Goal: Information Seeking & Learning: Learn about a topic

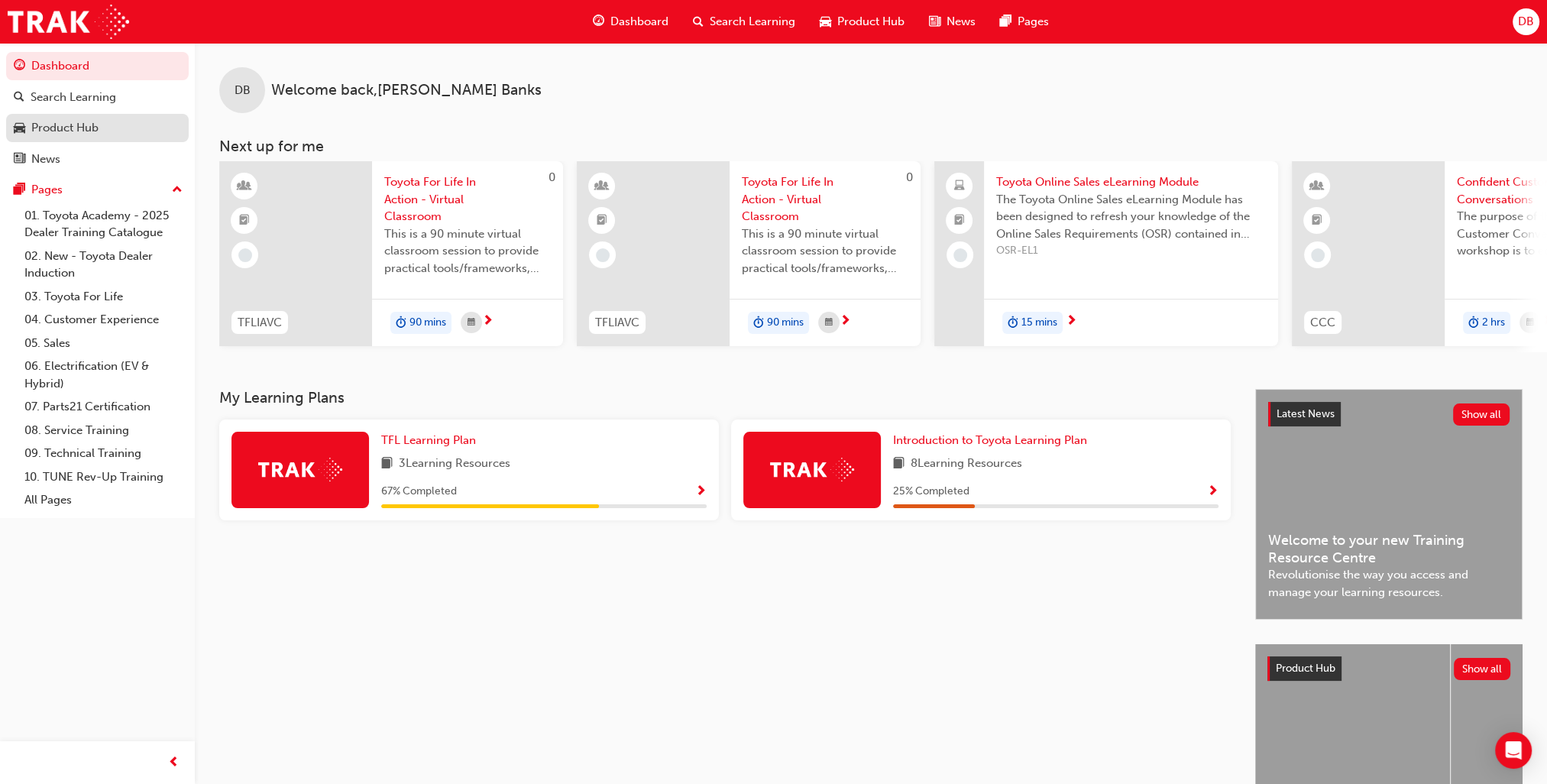
click at [79, 124] on div "Product Hub" at bounding box center [64, 128] width 67 height 18
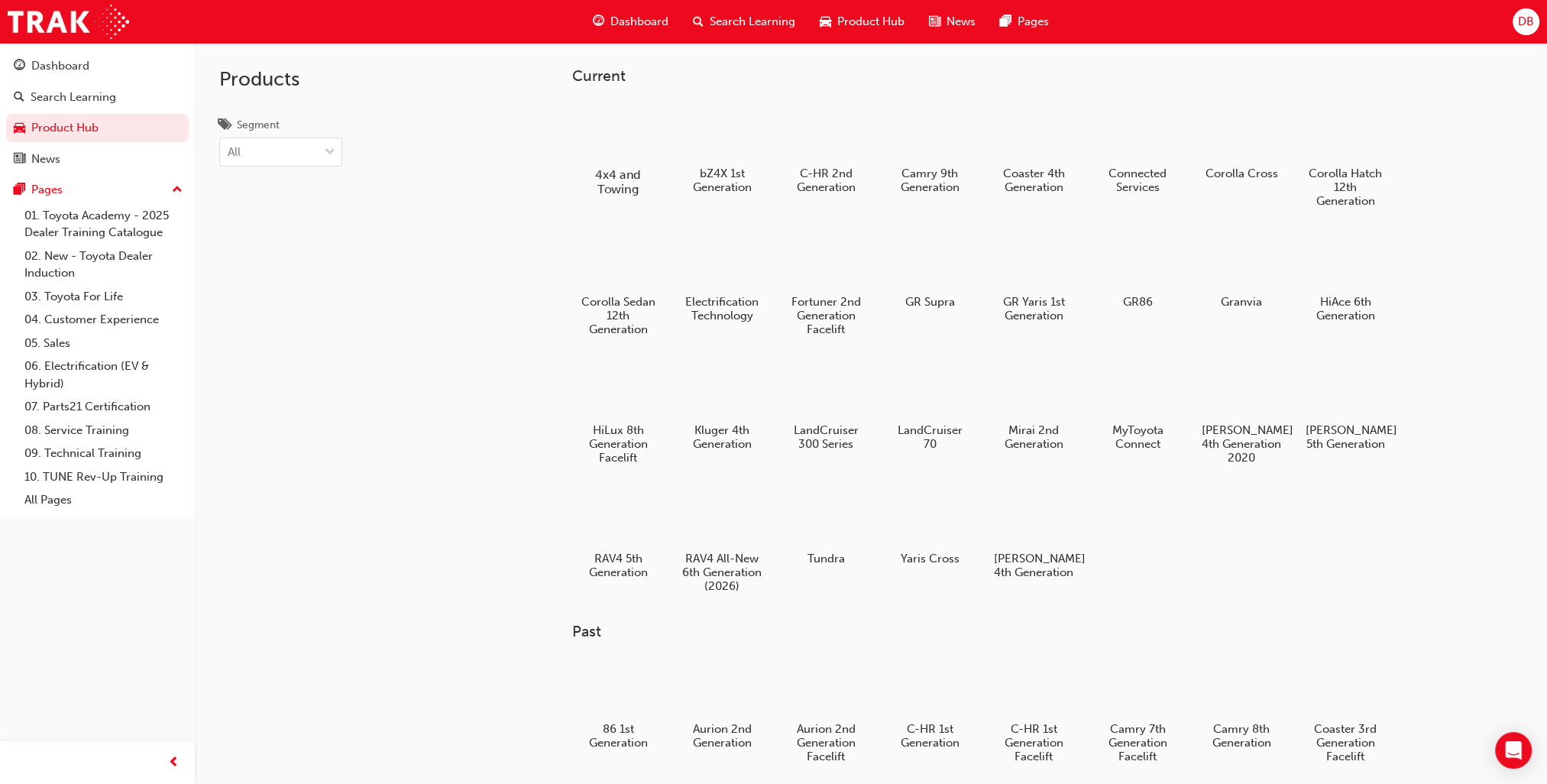
click at [634, 169] on h5 "4x4 and Towing" at bounding box center [617, 181] width 85 height 29
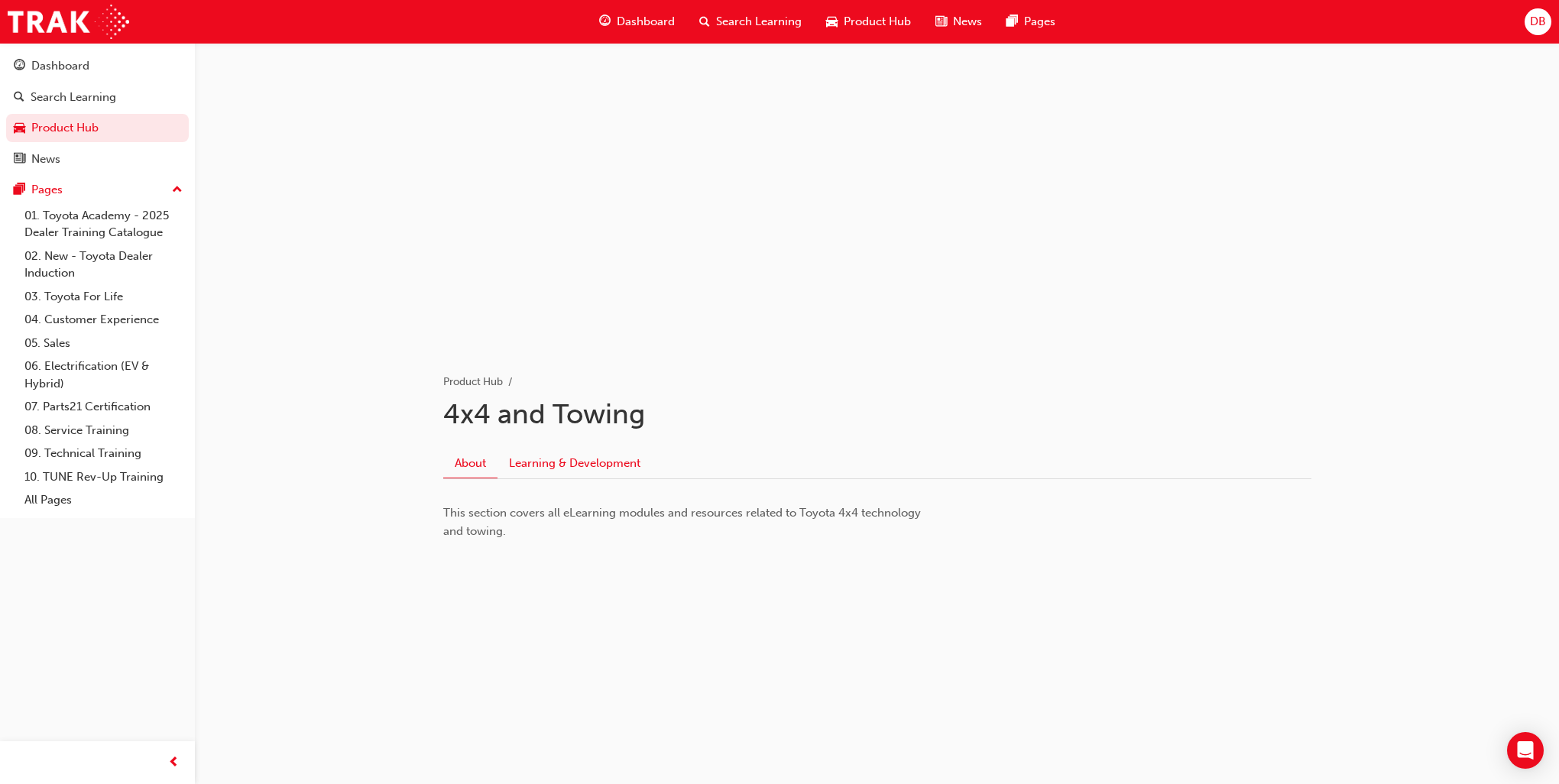
click at [547, 456] on link "Learning & Development" at bounding box center [574, 463] width 155 height 29
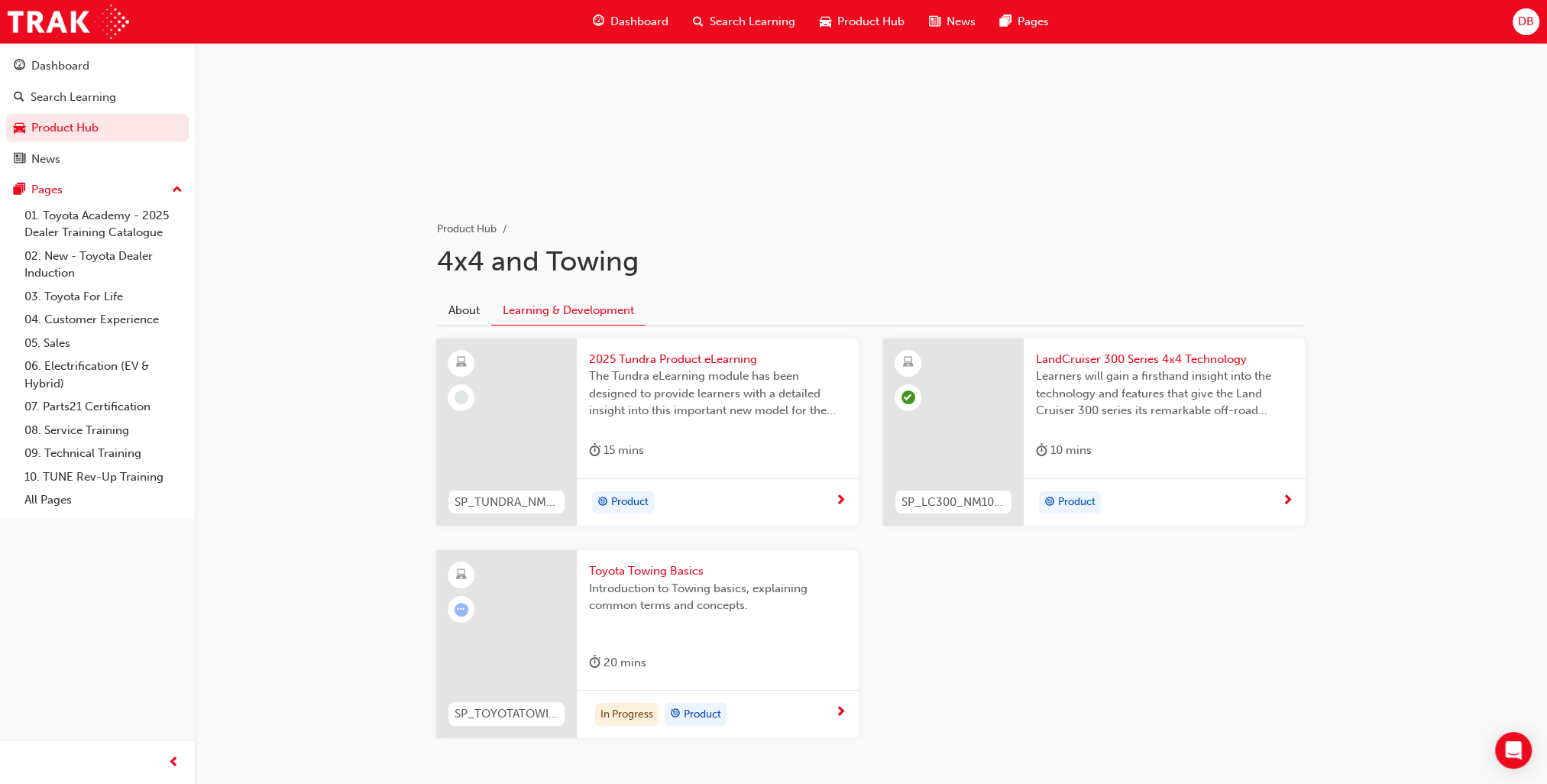
scroll to position [217, 0]
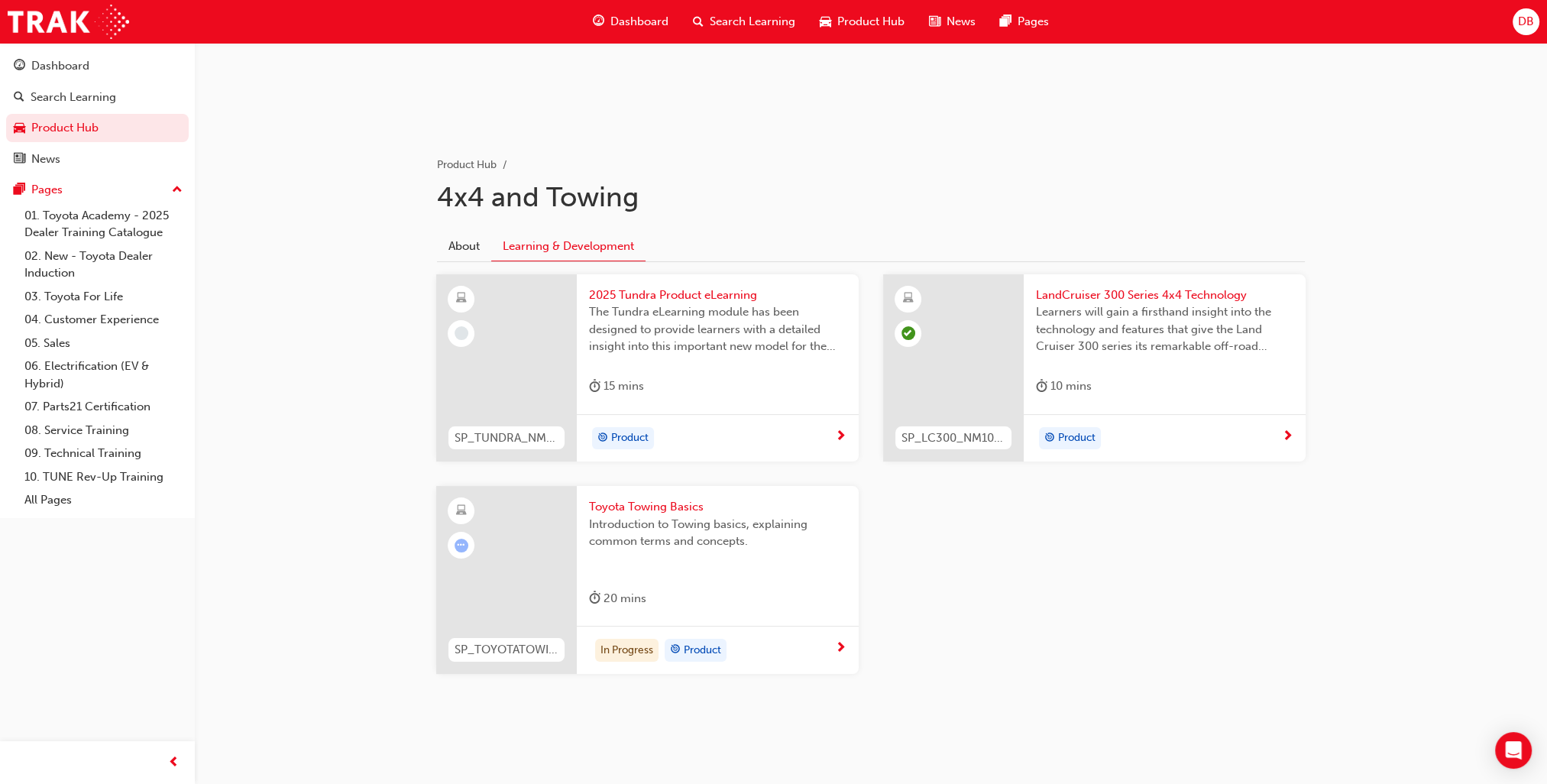
click at [458, 535] on div at bounding box center [461, 545] width 27 height 27
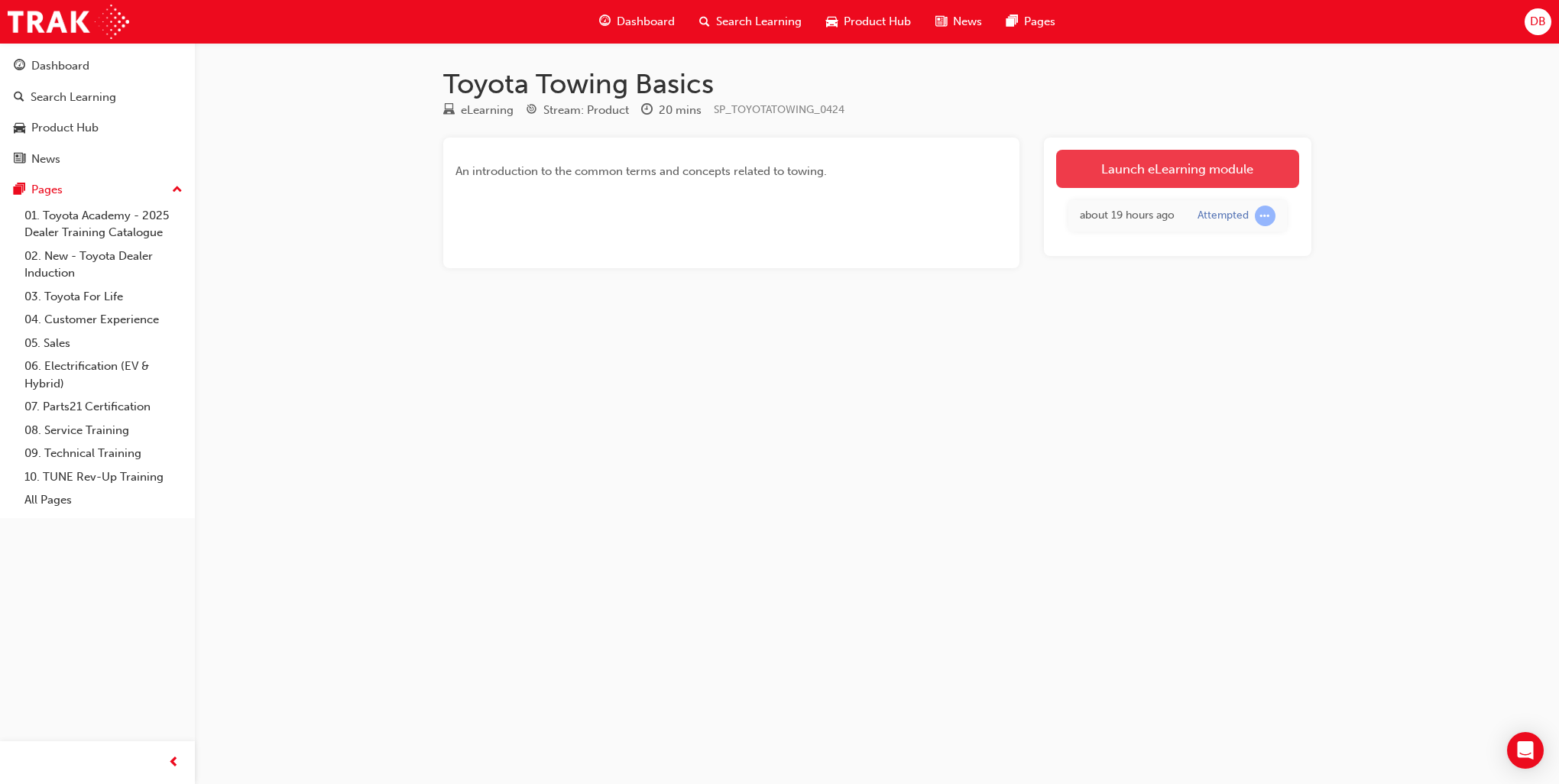
click at [1179, 175] on link "Launch eLearning module" at bounding box center [1178, 169] width 243 height 38
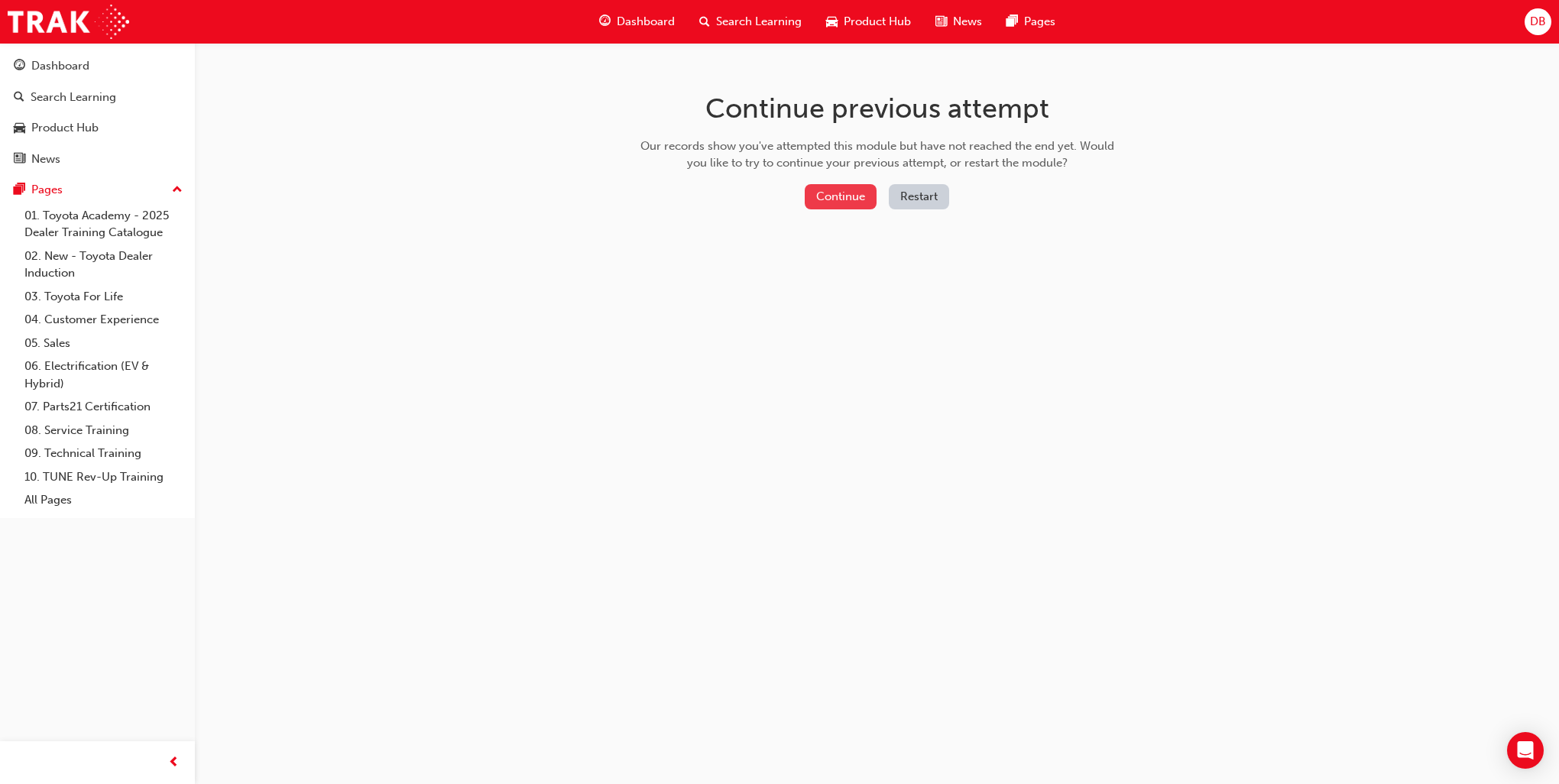
click at [860, 203] on button "Continue" at bounding box center [841, 196] width 71 height 25
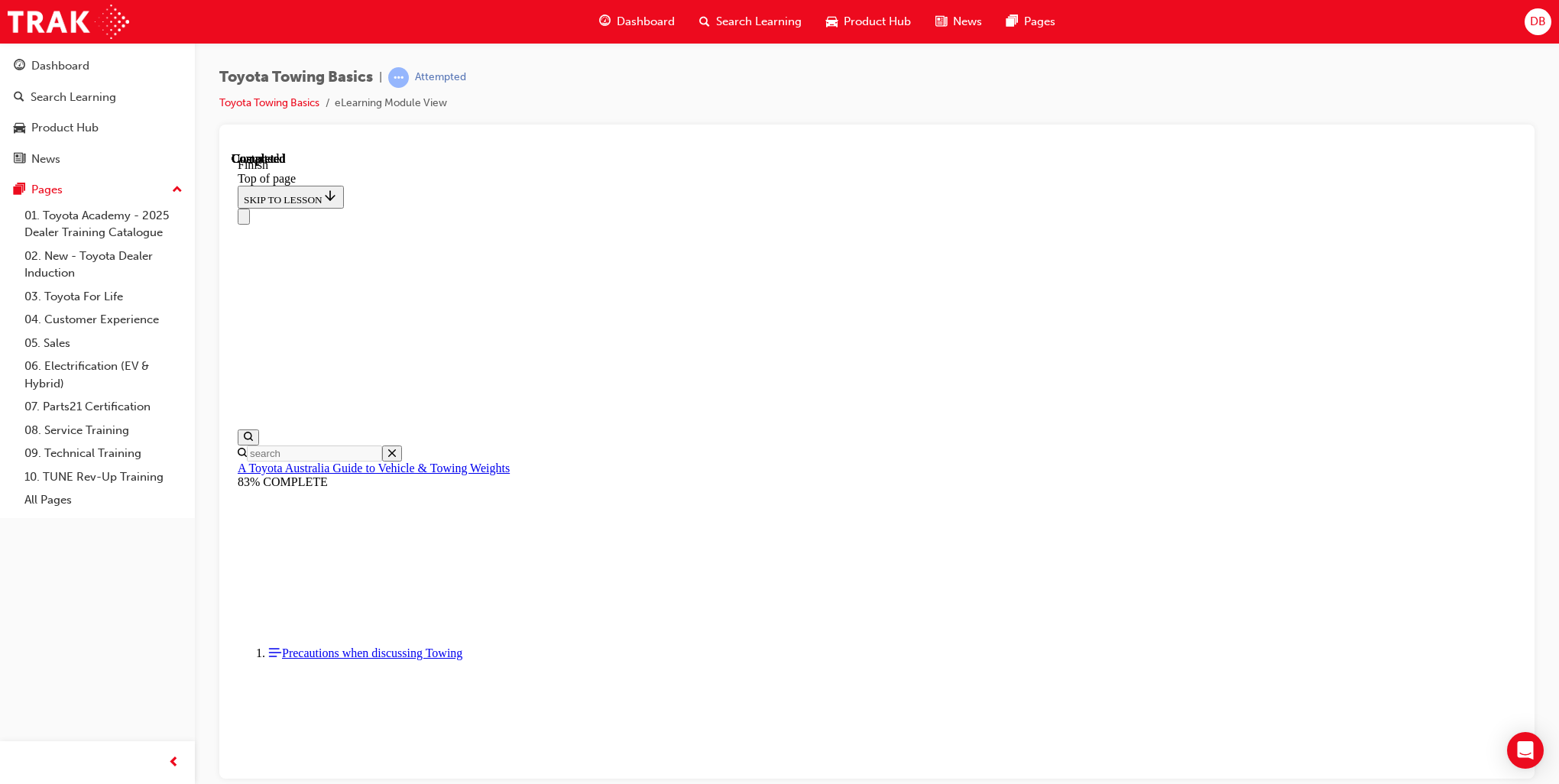
scroll to position [188, 0]
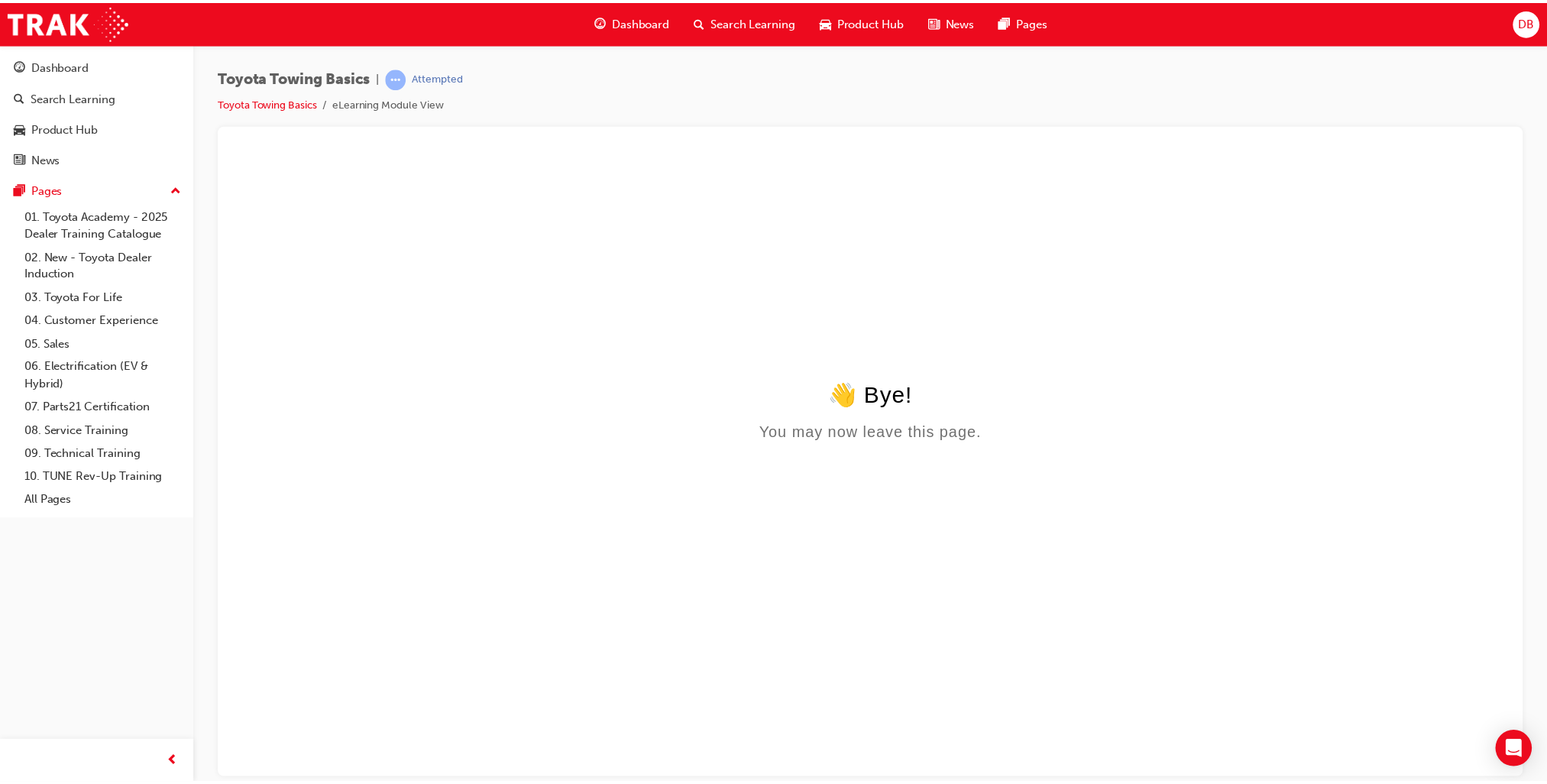
scroll to position [0, 0]
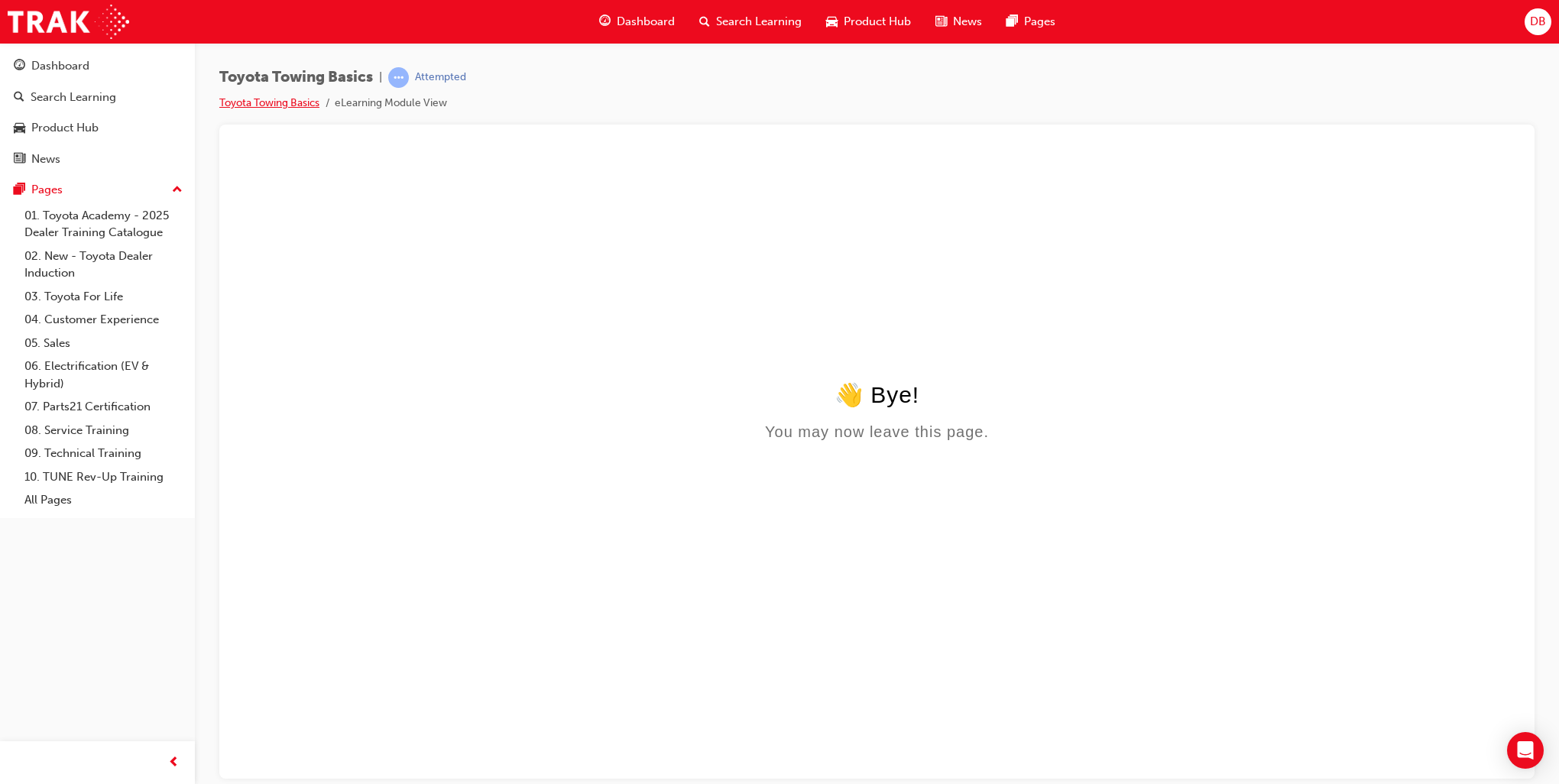
click at [302, 101] on link "Toyota Towing Basics" at bounding box center [269, 103] width 100 height 13
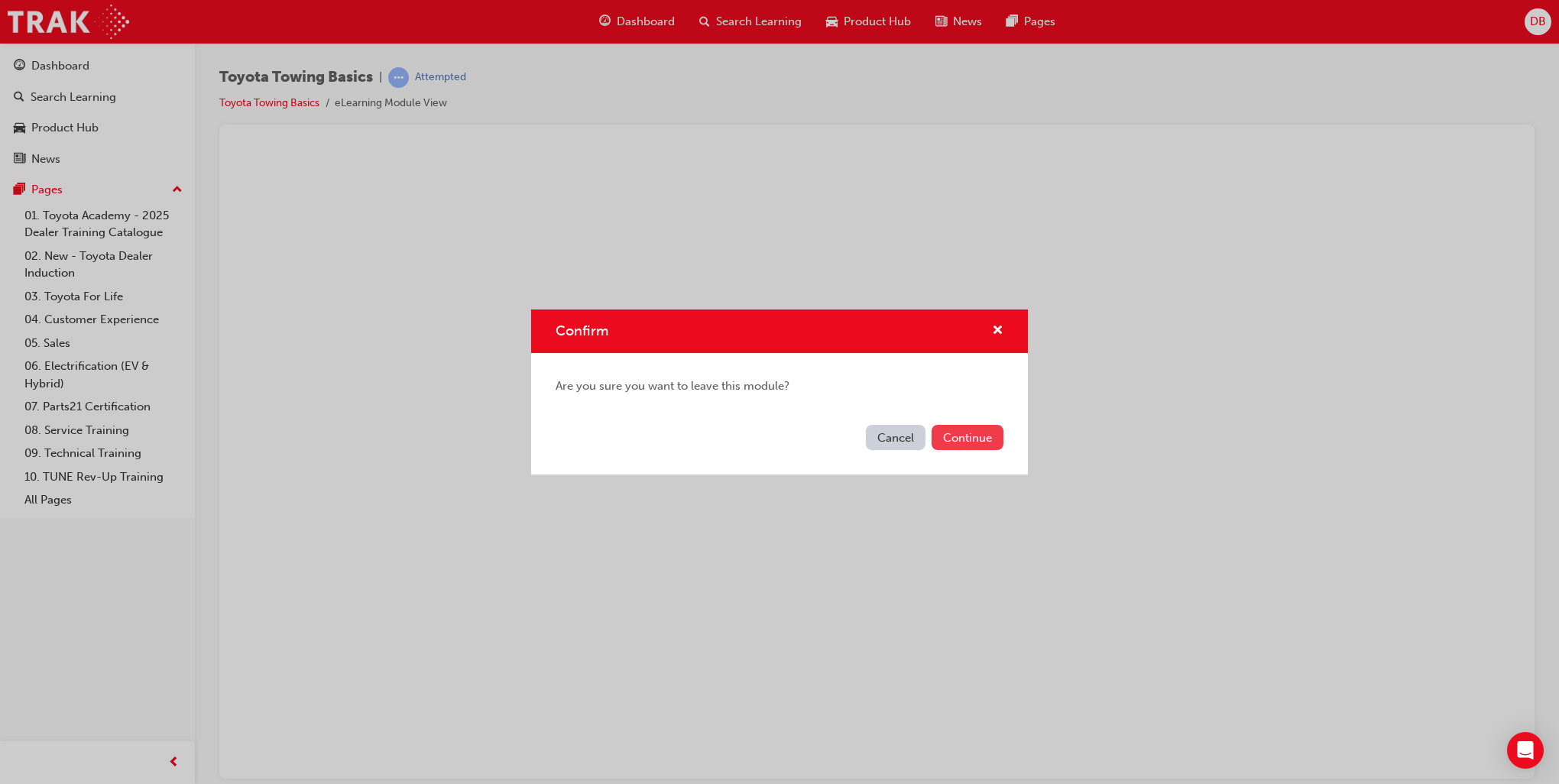
click at [967, 441] on button "Continue" at bounding box center [968, 438] width 71 height 25
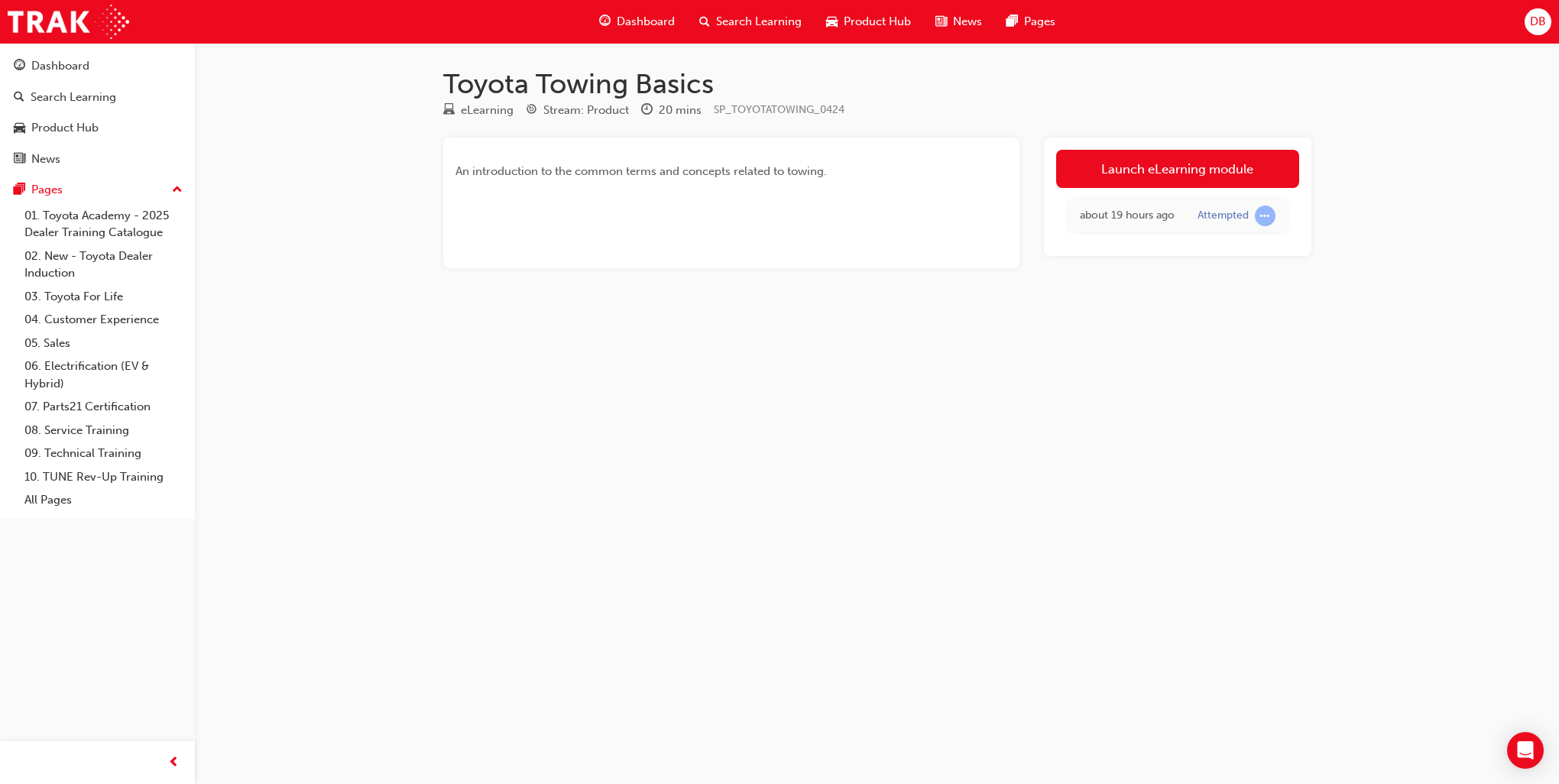
click at [489, 116] on div "eLearning" at bounding box center [487, 111] width 53 height 18
click at [40, 187] on div "Pages" at bounding box center [46, 190] width 31 height 18
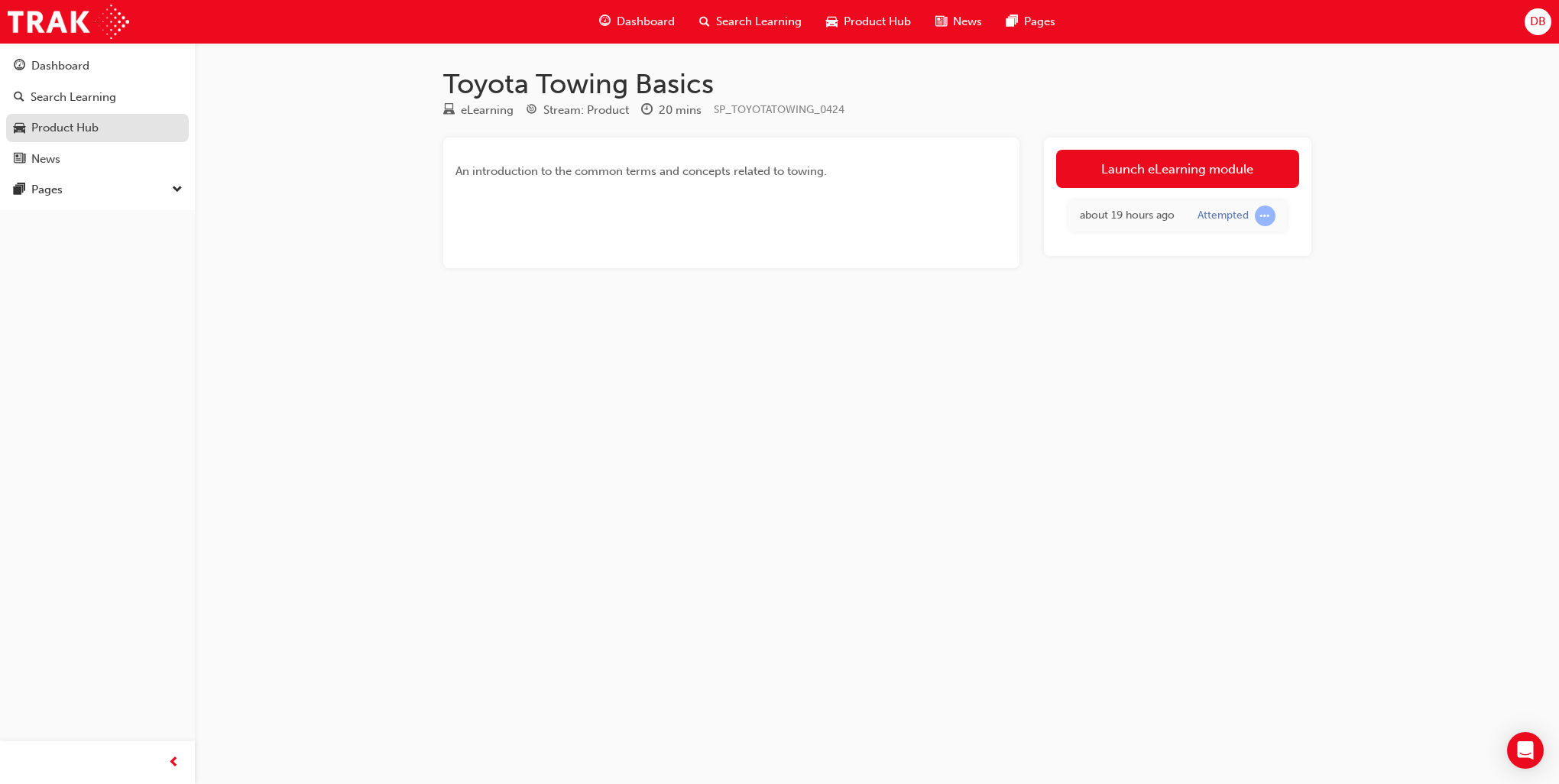
click at [68, 127] on div "Product Hub" at bounding box center [64, 128] width 67 height 18
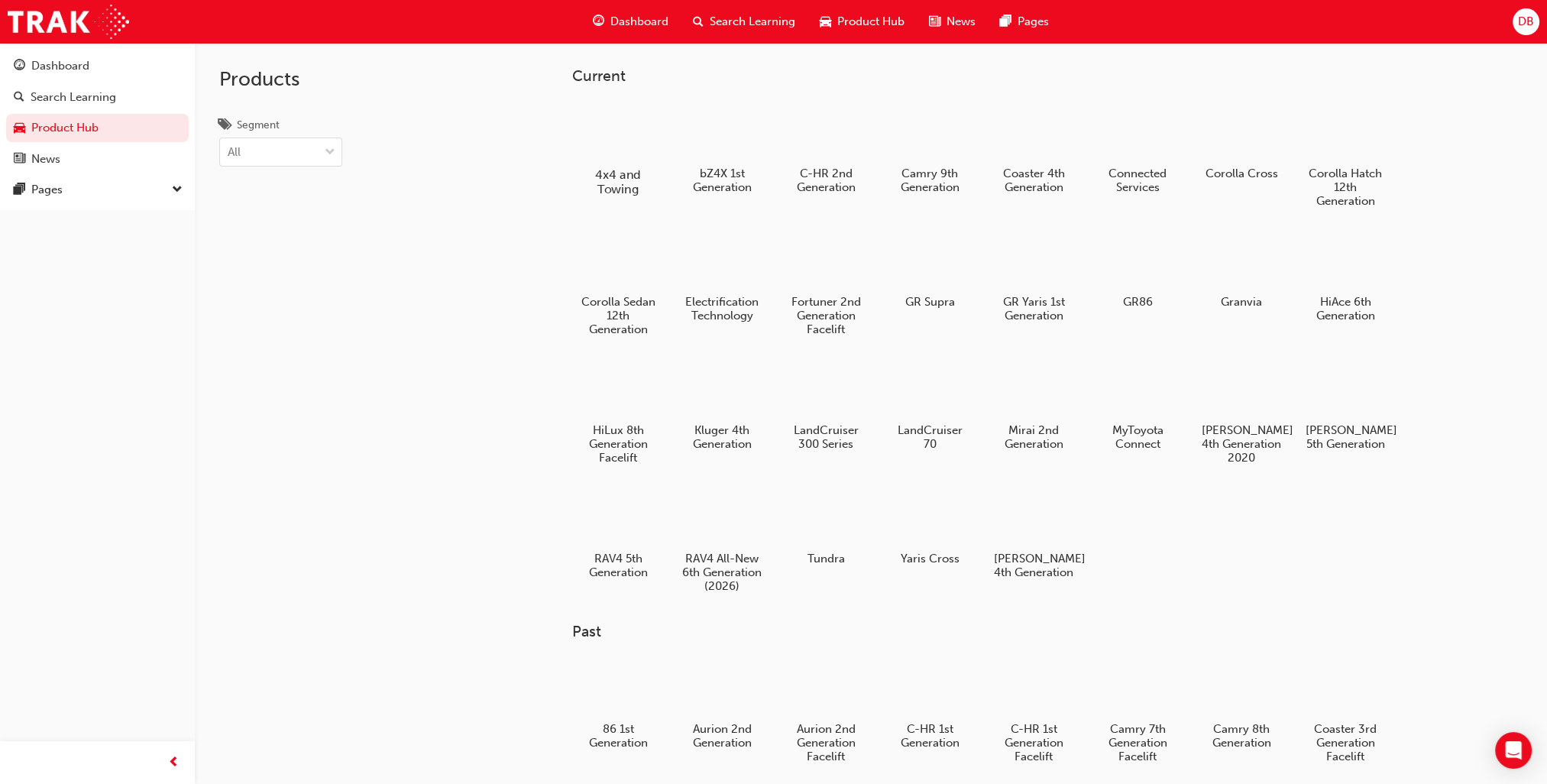
click at [607, 152] on div at bounding box center [617, 130] width 85 height 61
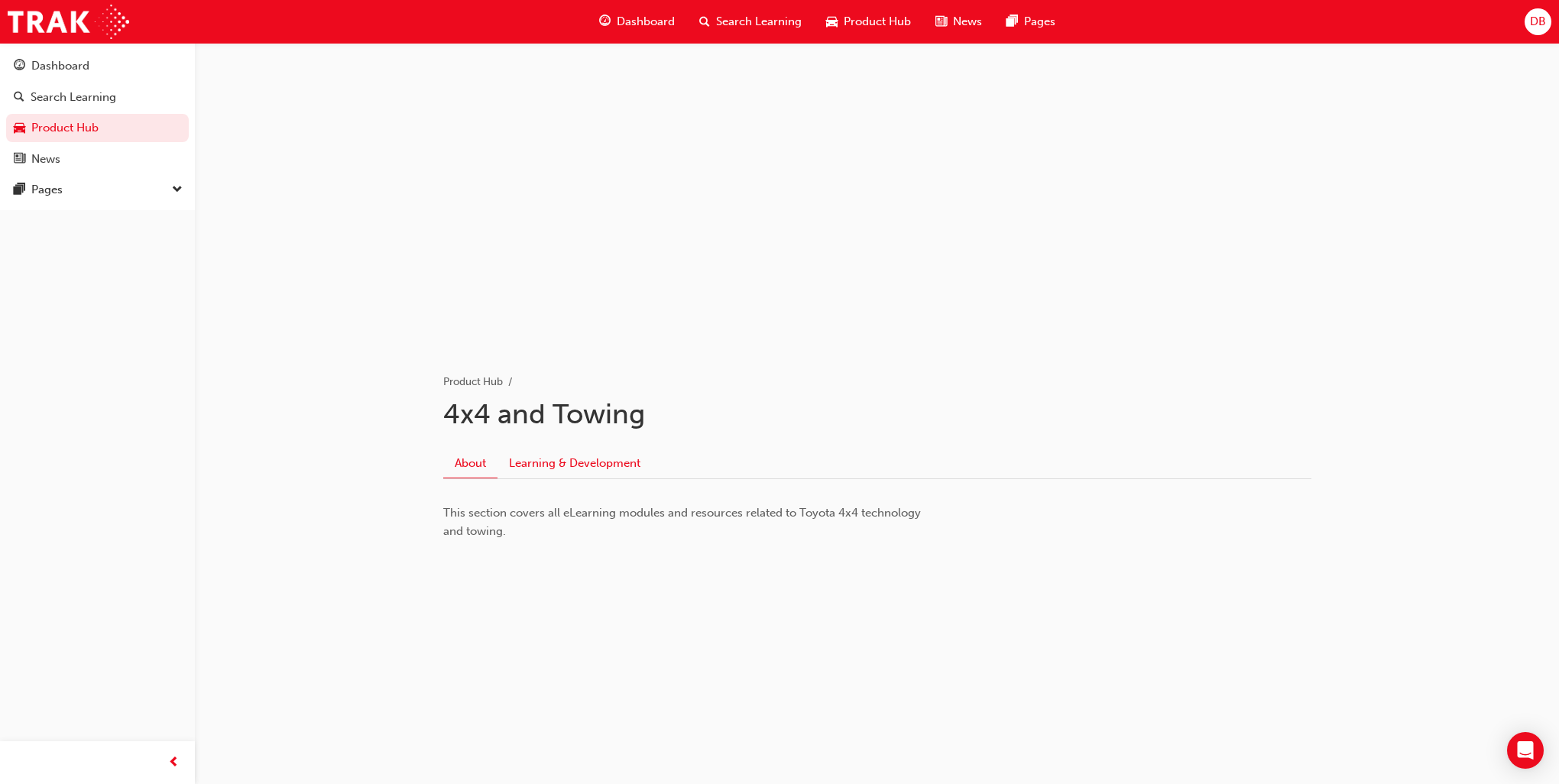
click at [571, 468] on link "Learning & Development" at bounding box center [574, 463] width 155 height 29
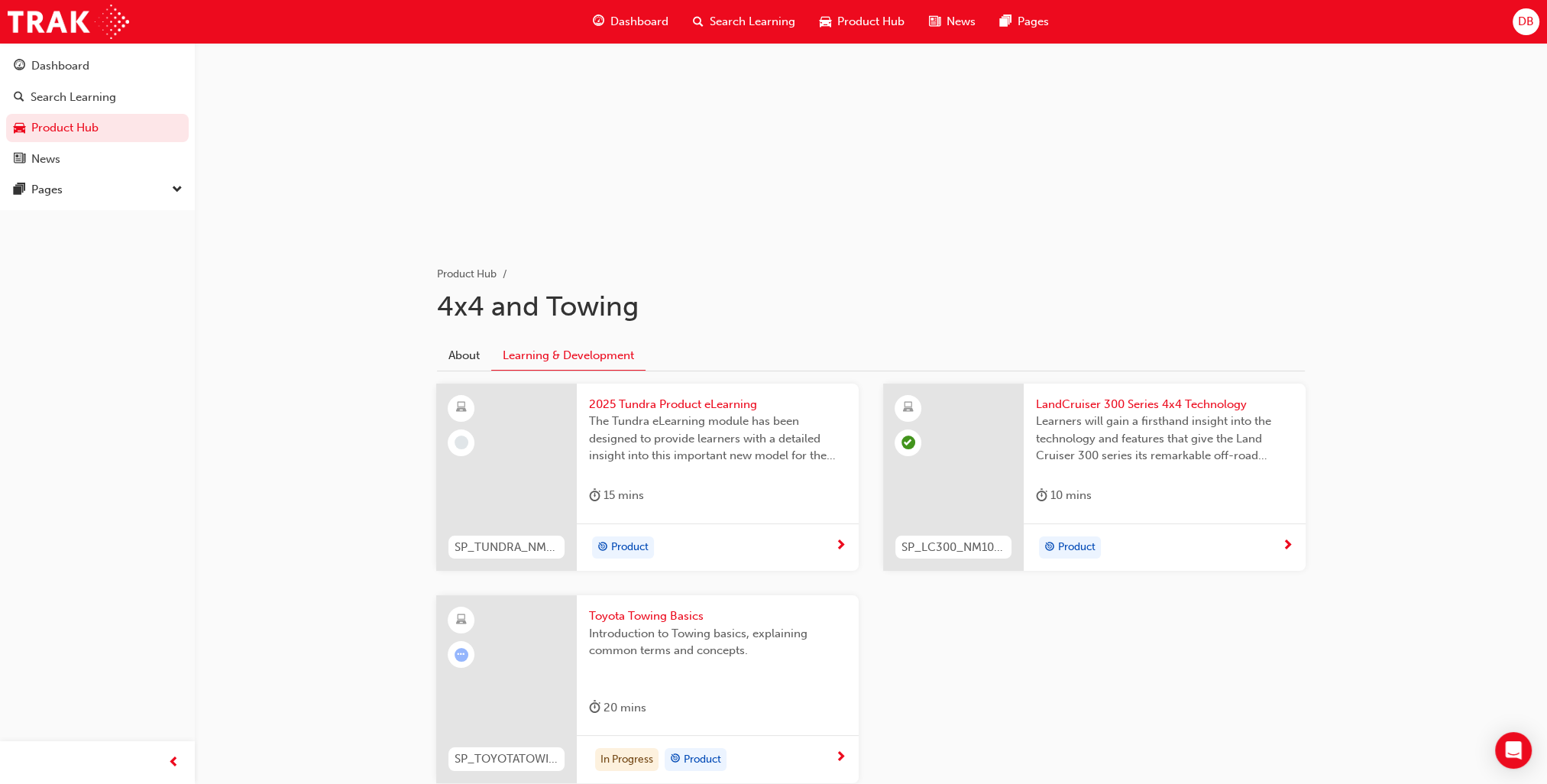
scroll to position [217, 0]
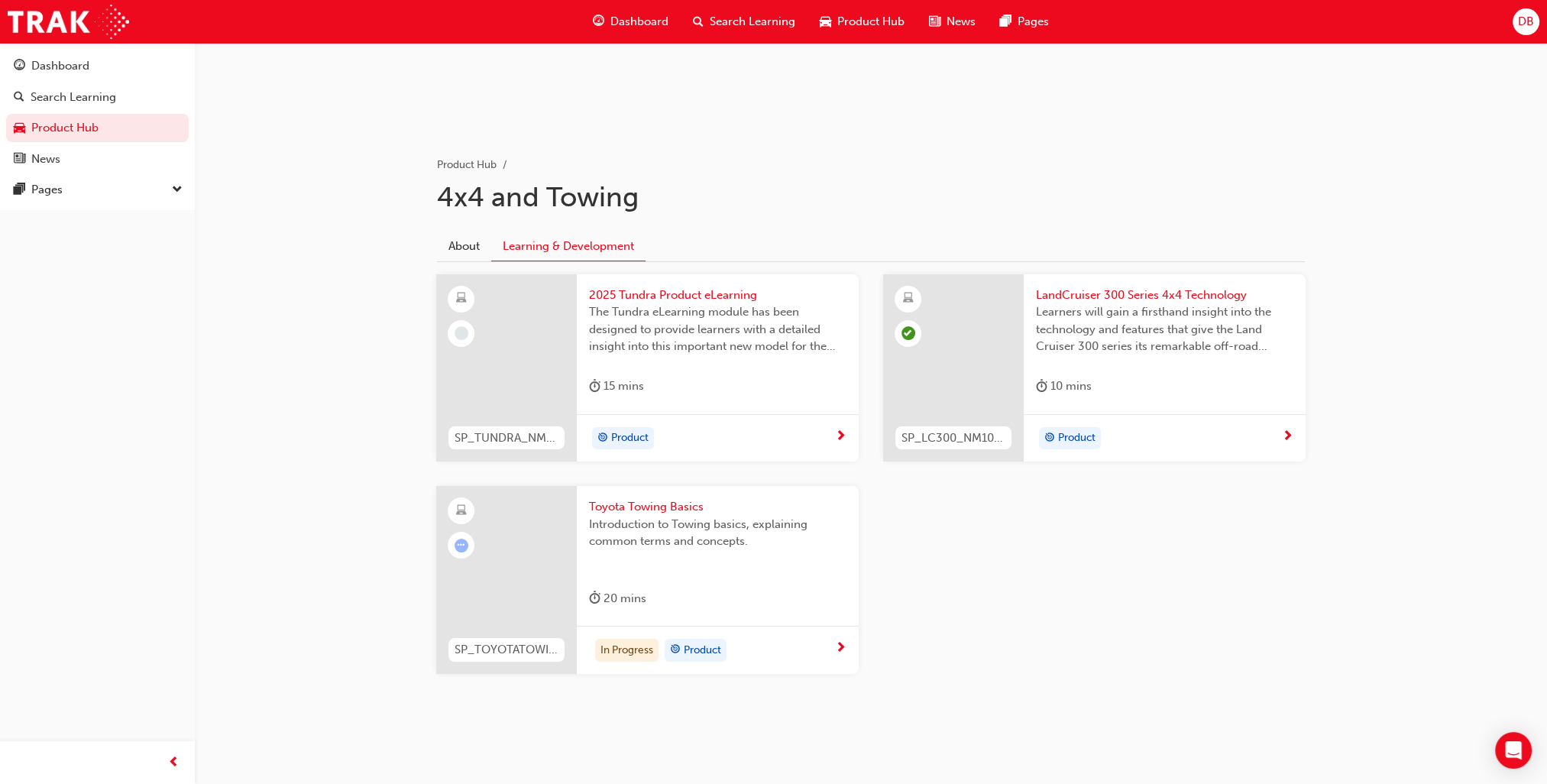
click at [840, 642] on span "next-icon" at bounding box center [840, 647] width 12 height 13
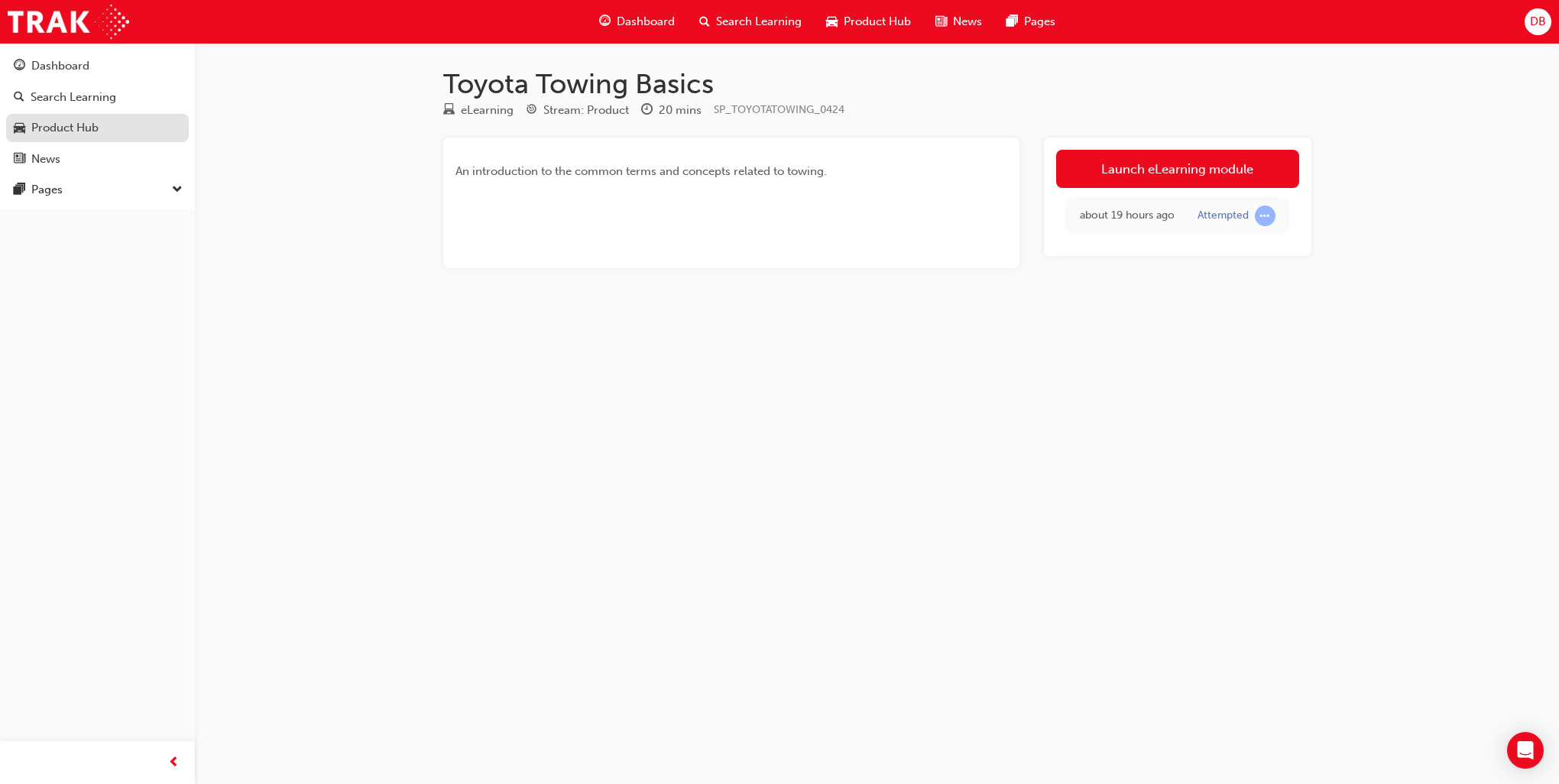
click at [79, 122] on div "Product Hub" at bounding box center [64, 128] width 67 height 18
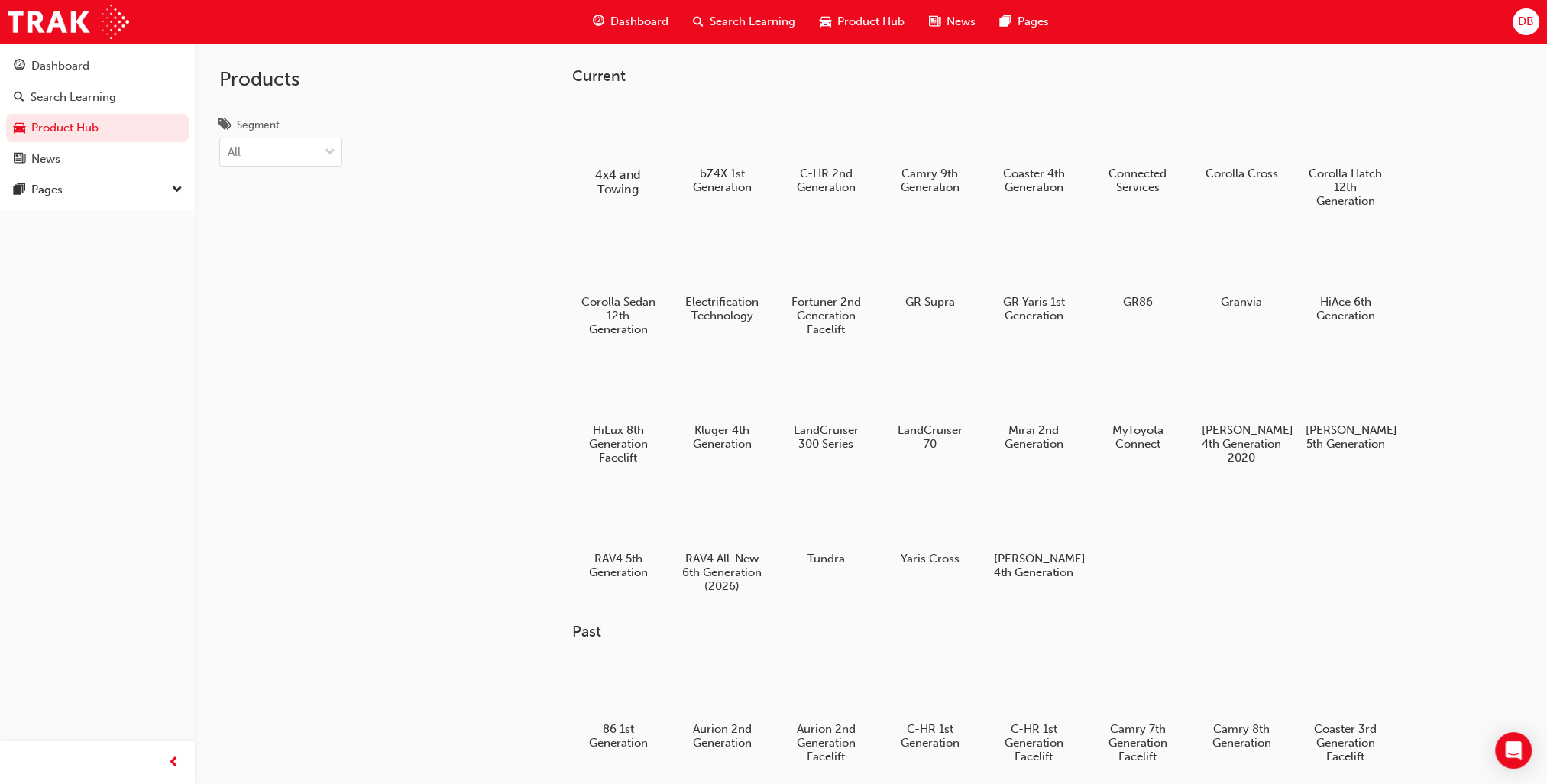
click at [626, 151] on div at bounding box center [617, 130] width 85 height 61
